Goal: Find specific page/section: Find specific page/section

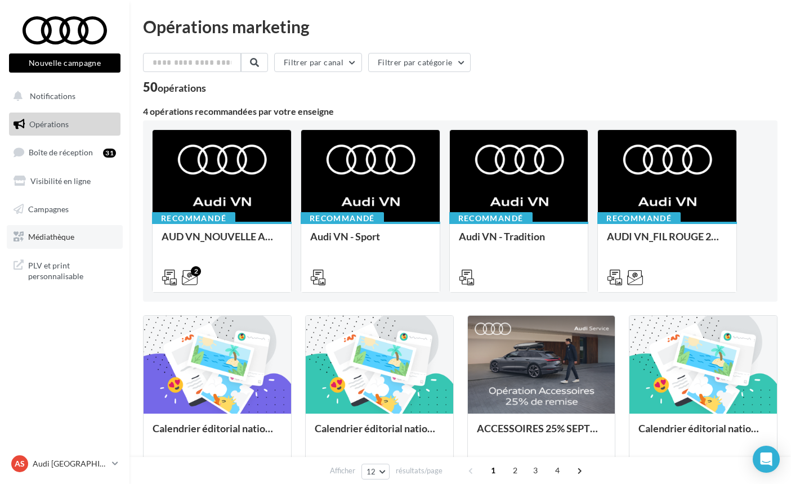
click at [64, 238] on span "Médiathèque" at bounding box center [51, 237] width 46 height 10
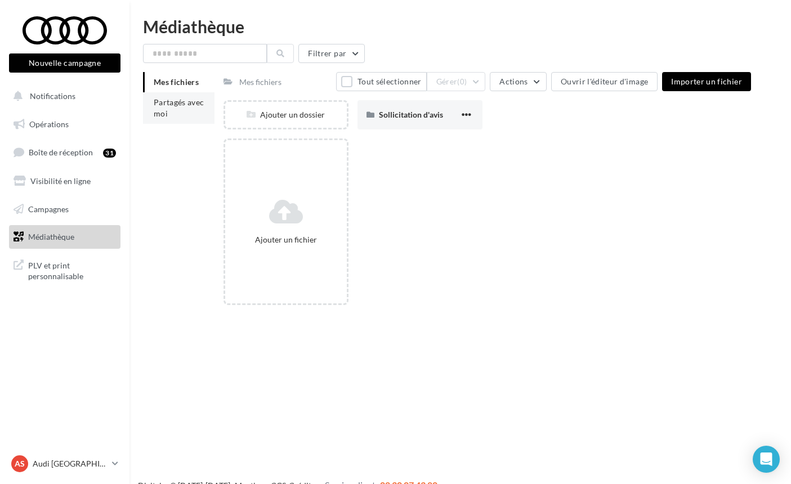
click at [176, 111] on li "Partagés avec moi" at bounding box center [179, 108] width 72 height 32
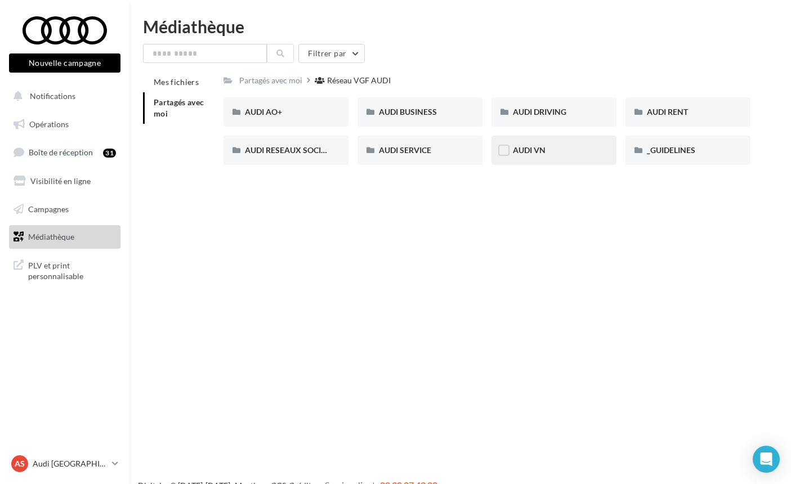
click at [554, 151] on div "AUDI VN" at bounding box center [554, 150] width 82 height 11
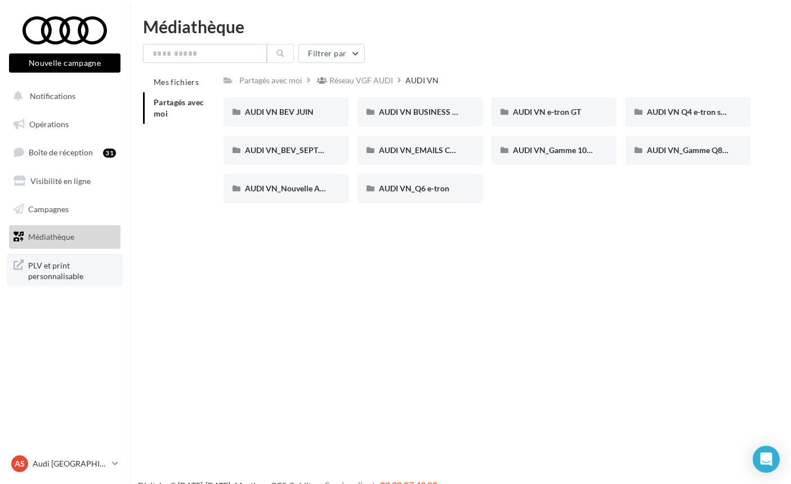
click at [50, 271] on span "PLV et print personnalisable" at bounding box center [72, 270] width 88 height 24
